Goal: Task Accomplishment & Management: Use online tool/utility

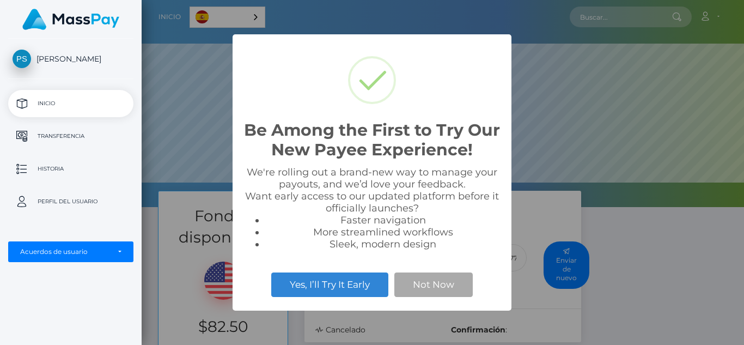
scroll to position [207, 603]
click at [197, 267] on div "Be Among the First to Try Our New Payee Experience! × We're rolling out a brand…" at bounding box center [372, 172] width 744 height 345
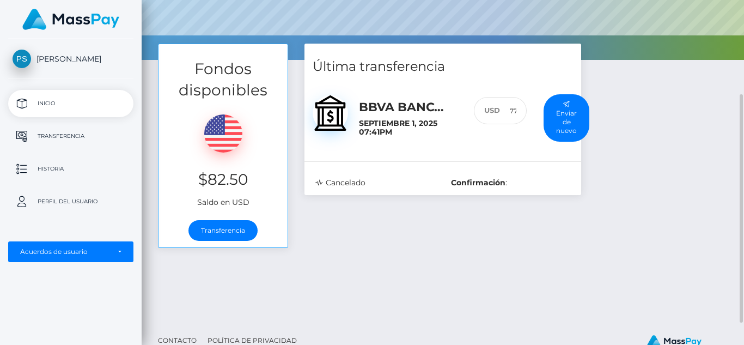
scroll to position [148, 0]
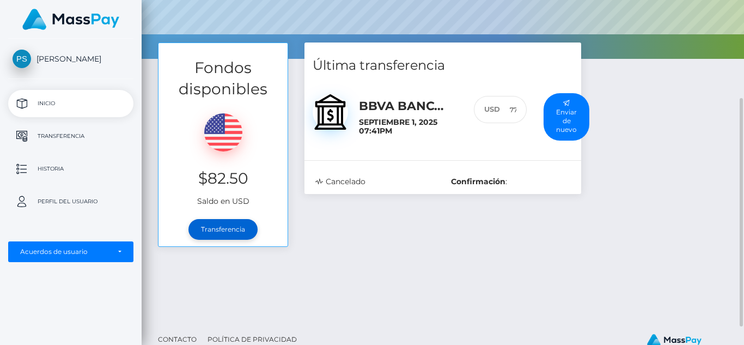
click at [223, 229] on link "Transferencia" at bounding box center [222, 229] width 69 height 21
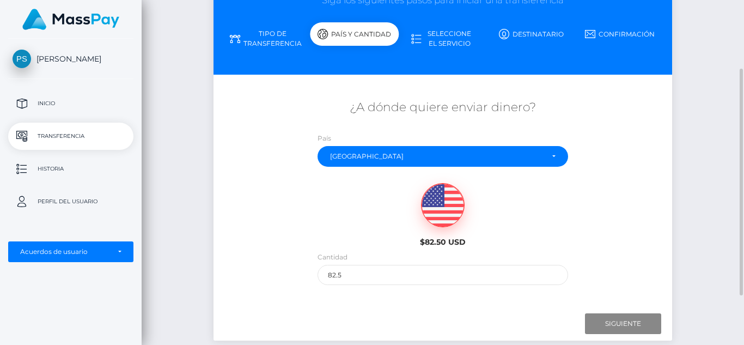
scroll to position [180, 0]
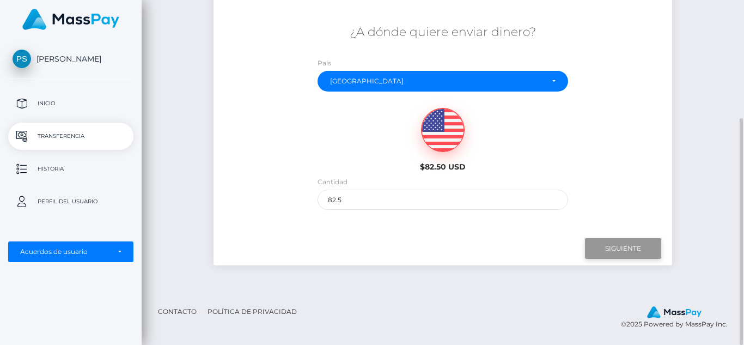
click at [630, 247] on input "Siguiente" at bounding box center [623, 248] width 76 height 21
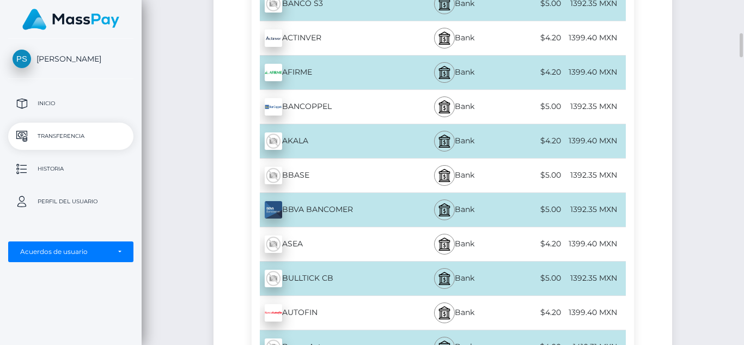
scroll to position [477, 0]
click at [277, 208] on img at bounding box center [273, 208] width 17 height 17
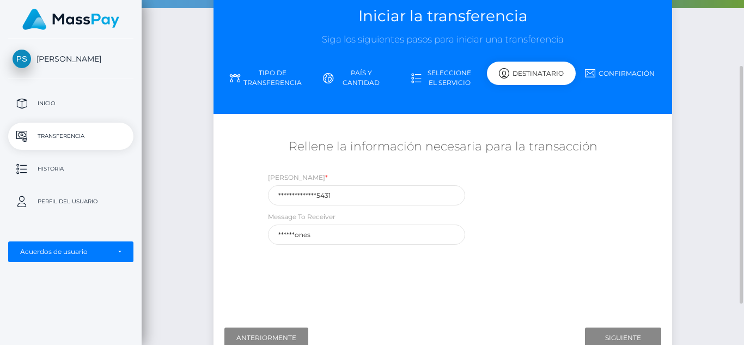
scroll to position [155, 0]
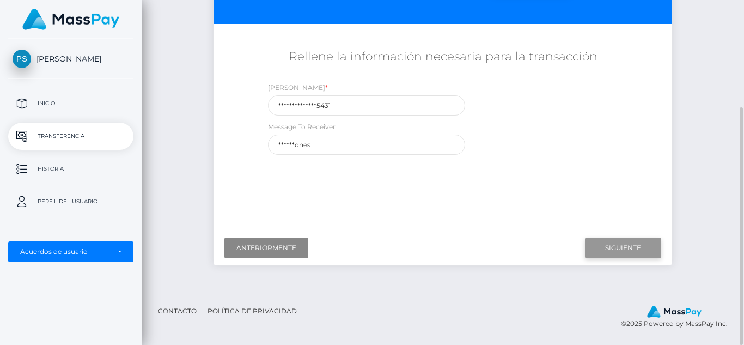
click at [625, 252] on input "Siguiente" at bounding box center [623, 248] width 76 height 21
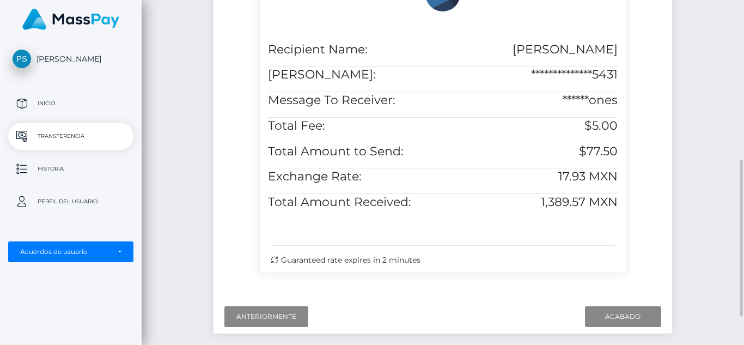
scroll to position [411, 0]
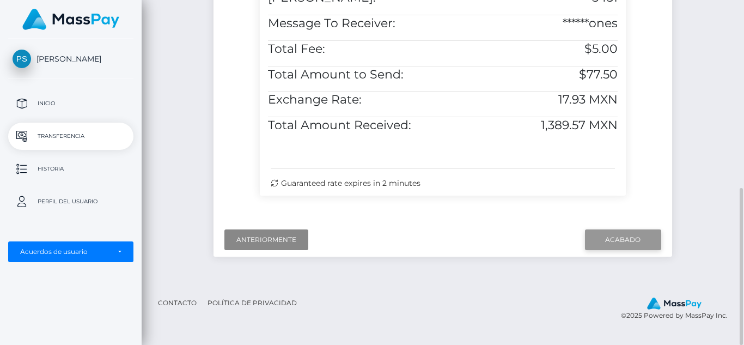
click at [623, 244] on input "Acabado" at bounding box center [623, 239] width 76 height 21
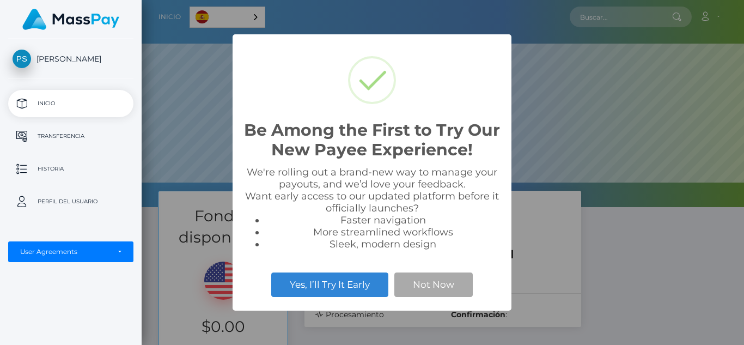
scroll to position [207, 603]
click at [674, 281] on div "Be Among the First to Try Our New Payee Experience! × We're rolling out a brand…" at bounding box center [372, 172] width 744 height 345
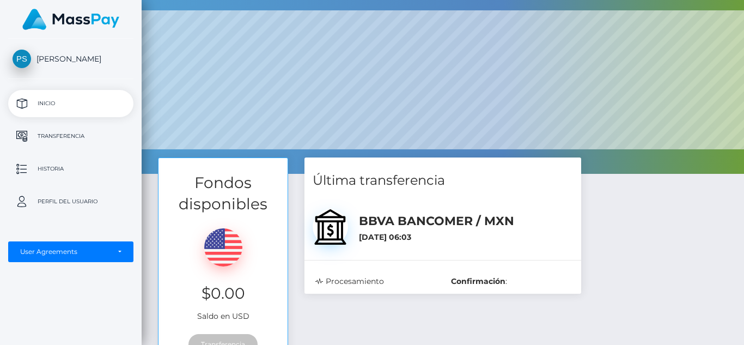
scroll to position [176, 0]
